Goal: Task Accomplishment & Management: Manage account settings

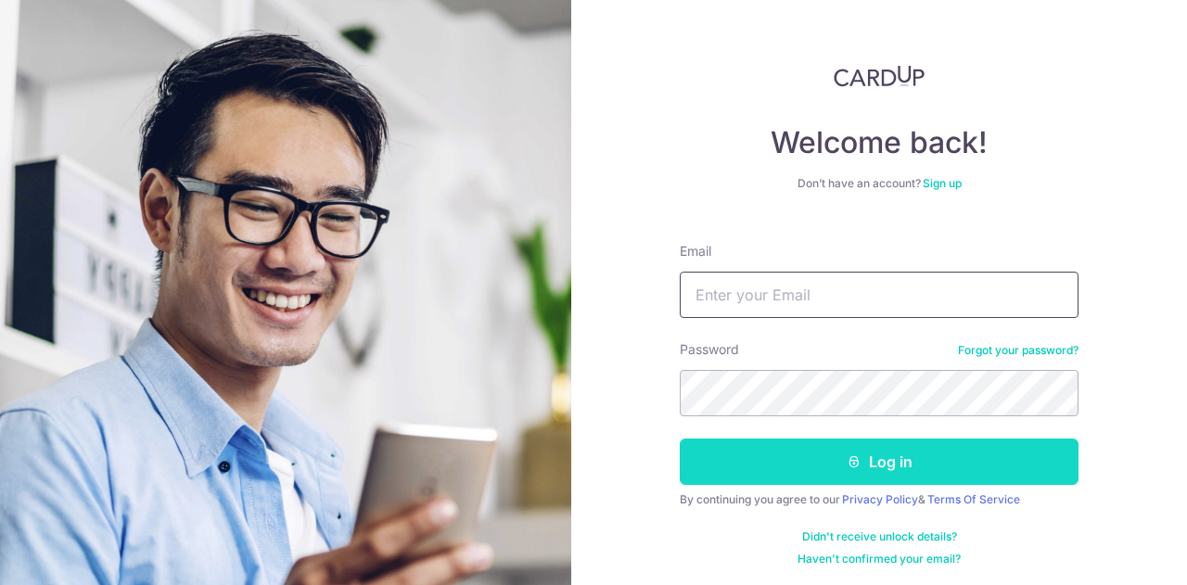
type input "[EMAIL_ADDRESS][DOMAIN_NAME]"
click at [855, 463] on icon "submit" at bounding box center [854, 461] width 15 height 15
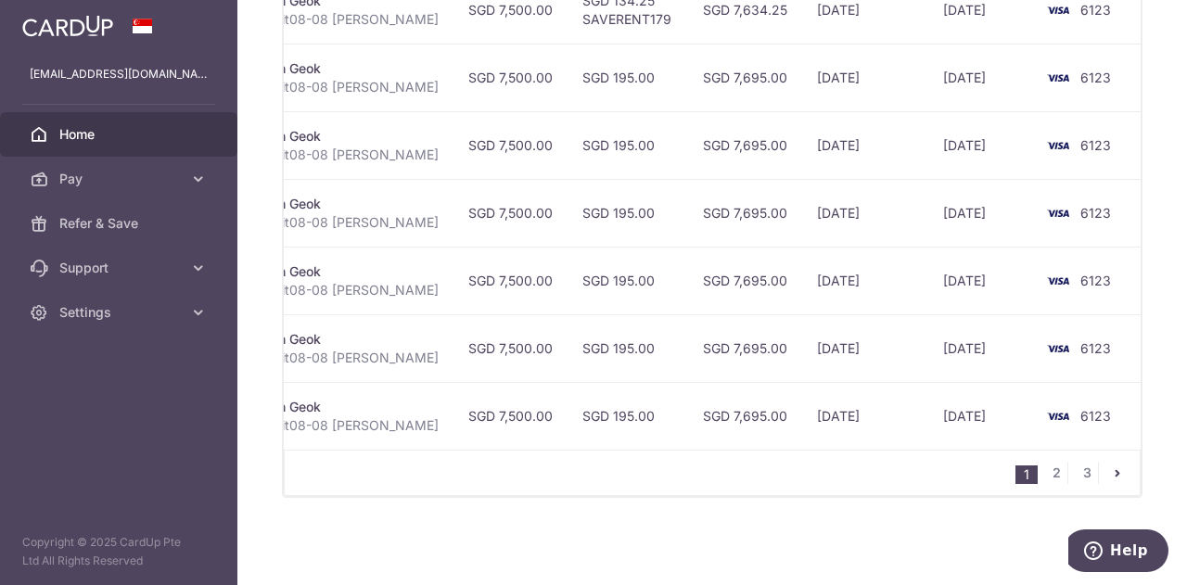
scroll to position [0, 514]
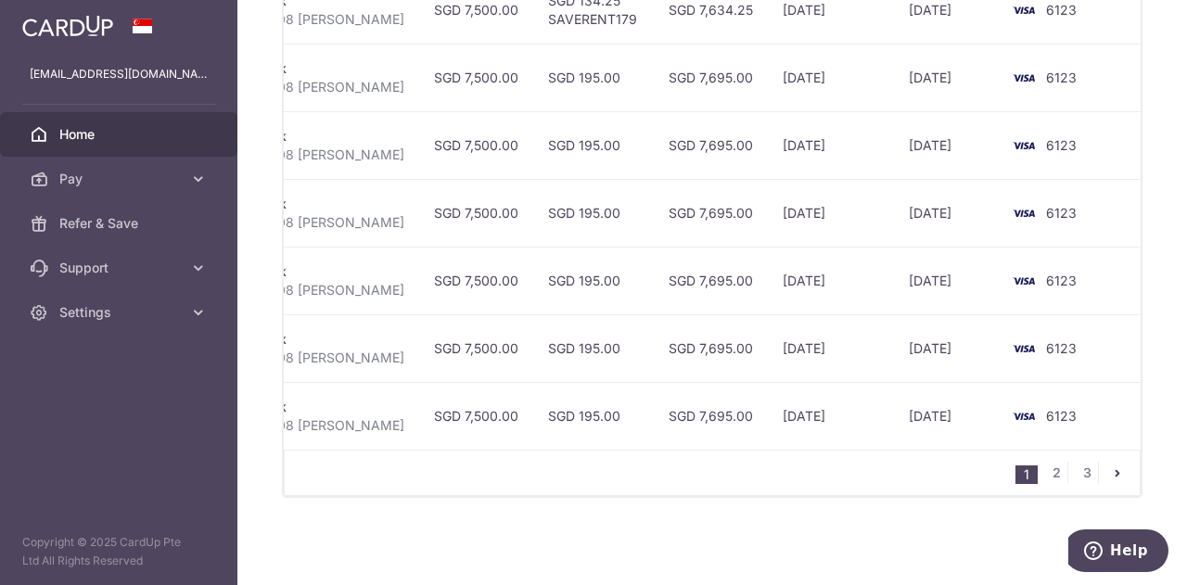
drag, startPoint x: 693, startPoint y: 451, endPoint x: 1016, endPoint y: 411, distance: 325.2
click at [1016, 435] on div "Status Payment ID Payment details Amount CardUp fee Total amt. Charge date Due …" at bounding box center [712, 111] width 857 height 772
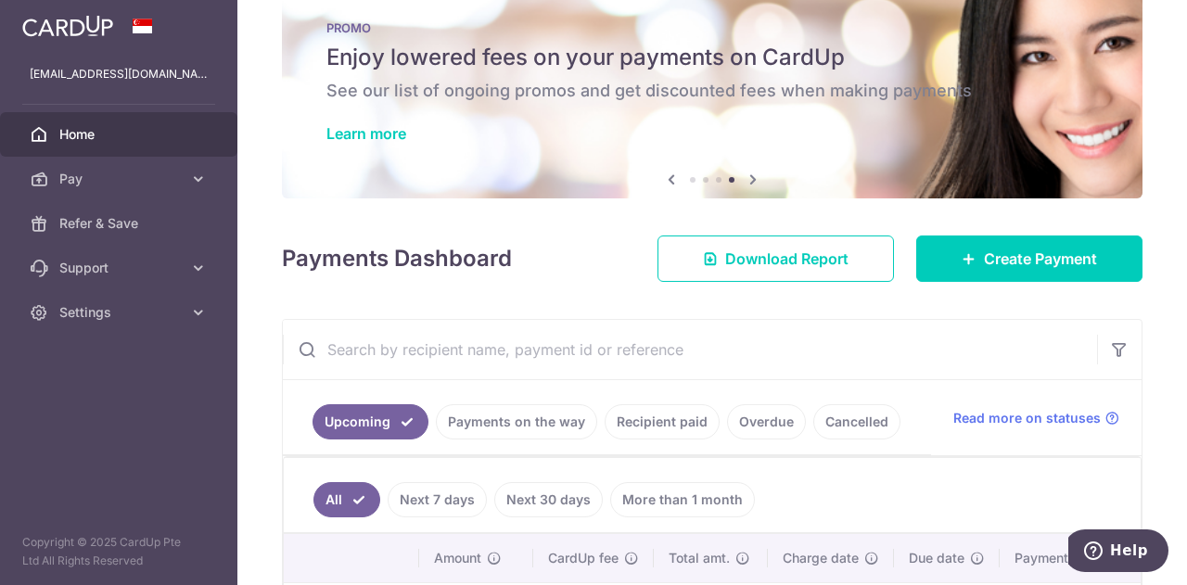
scroll to position [0, 0]
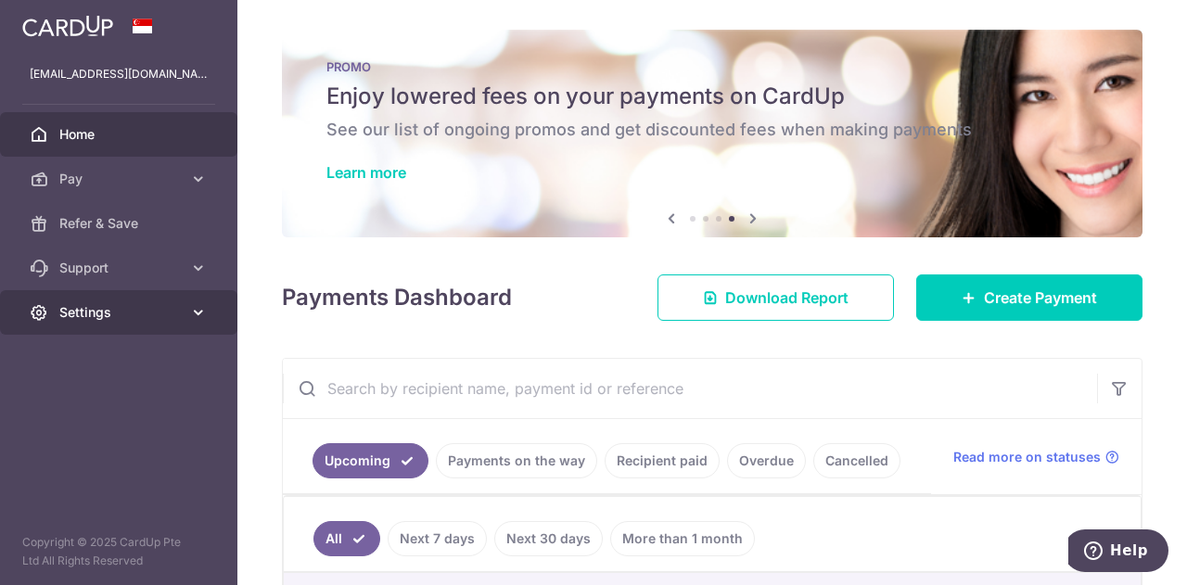
click at [98, 313] on span "Settings" at bounding box center [120, 312] width 122 height 19
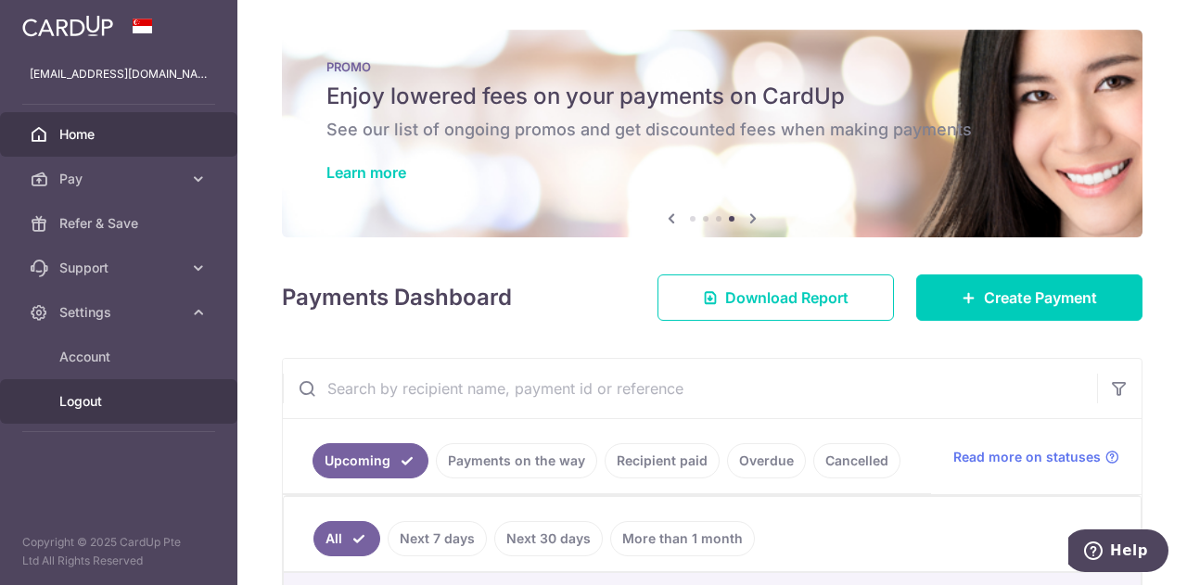
click at [98, 392] on span "Logout" at bounding box center [120, 401] width 122 height 19
